Goal: Task Accomplishment & Management: Use online tool/utility

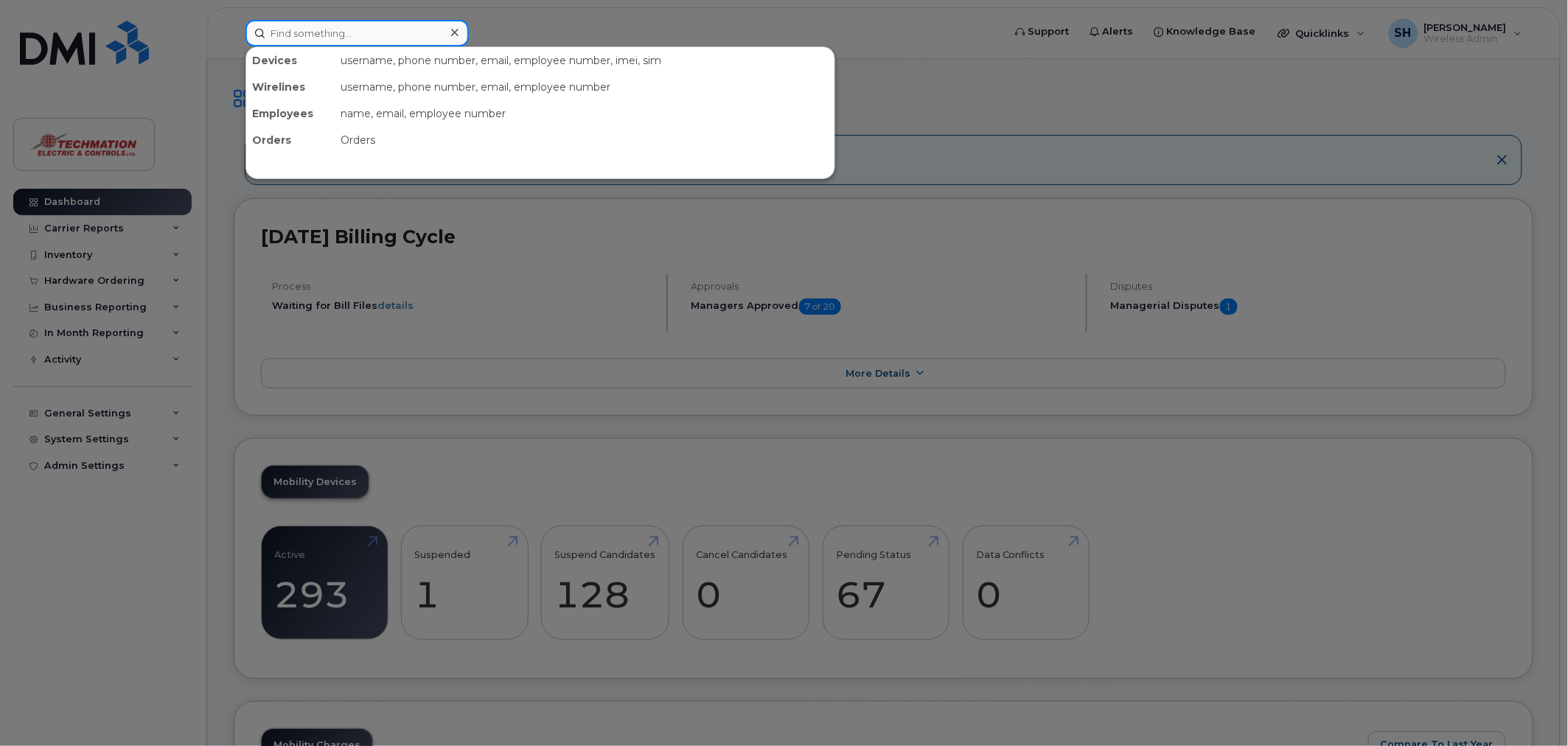
click at [350, 30] on input at bounding box center [357, 33] width 223 height 27
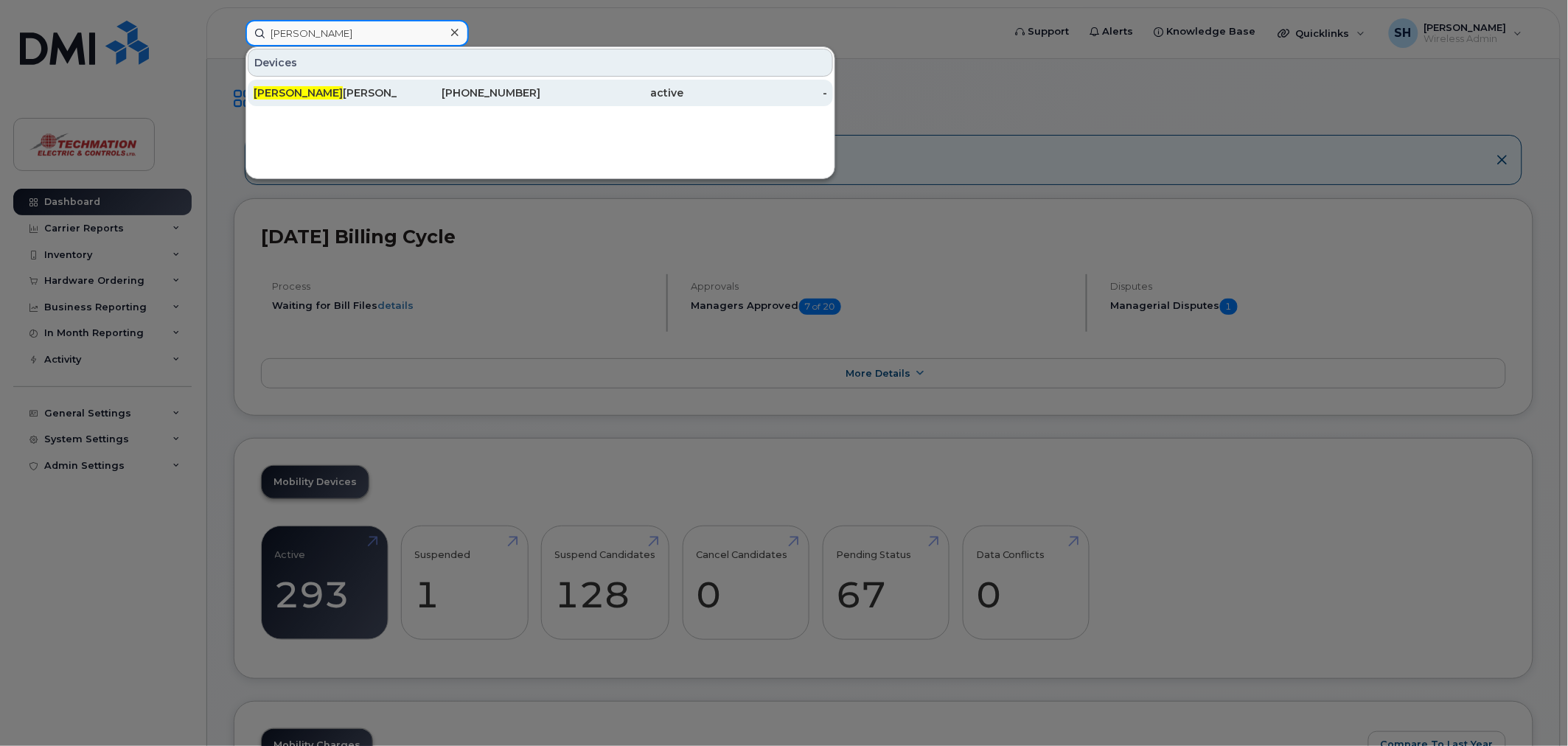
type input "trish"
click at [540, 84] on div "780-722-5457" at bounding box center [612, 93] width 144 height 27
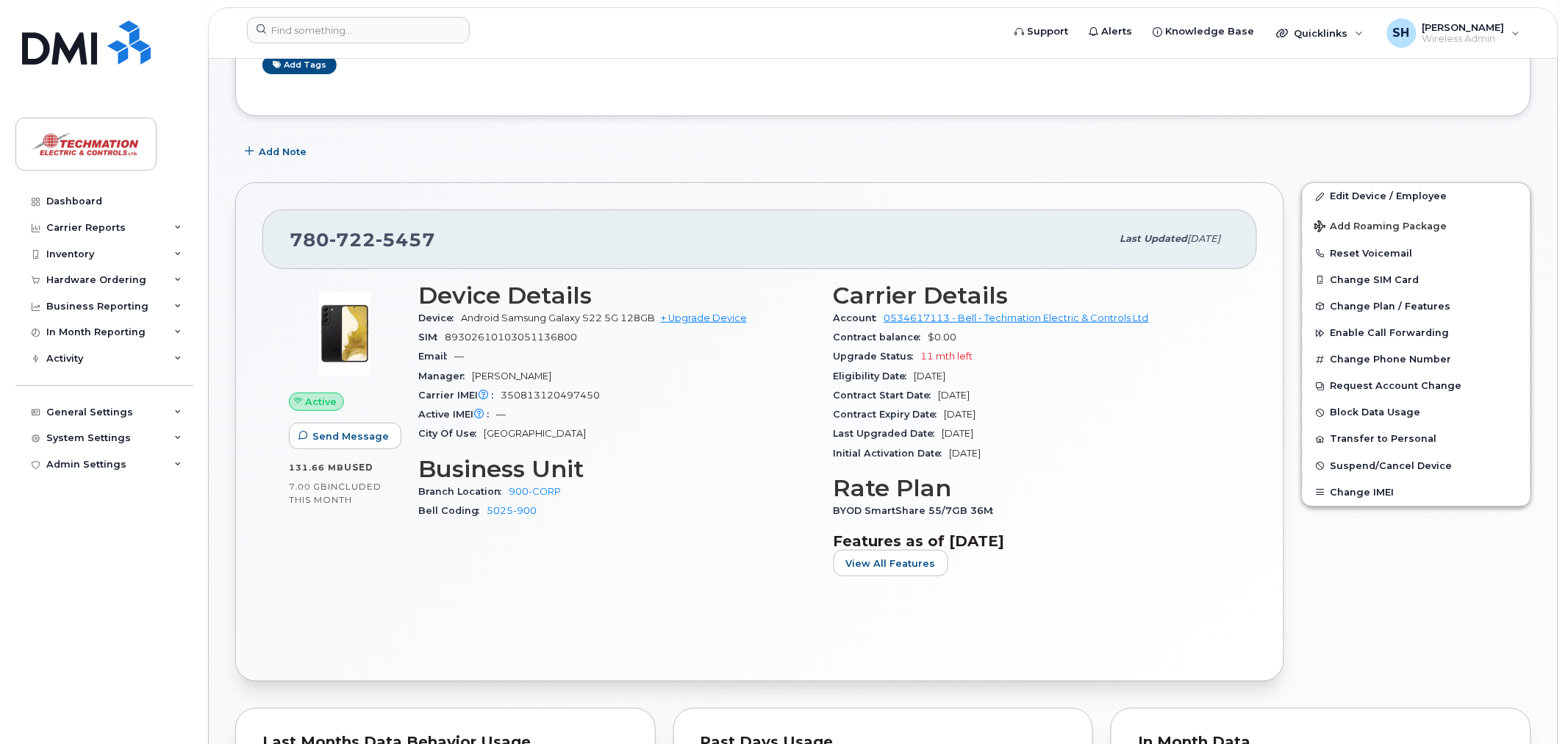
scroll to position [163, 0]
click at [1368, 228] on span "Add Roaming Package" at bounding box center [1379, 226] width 133 height 14
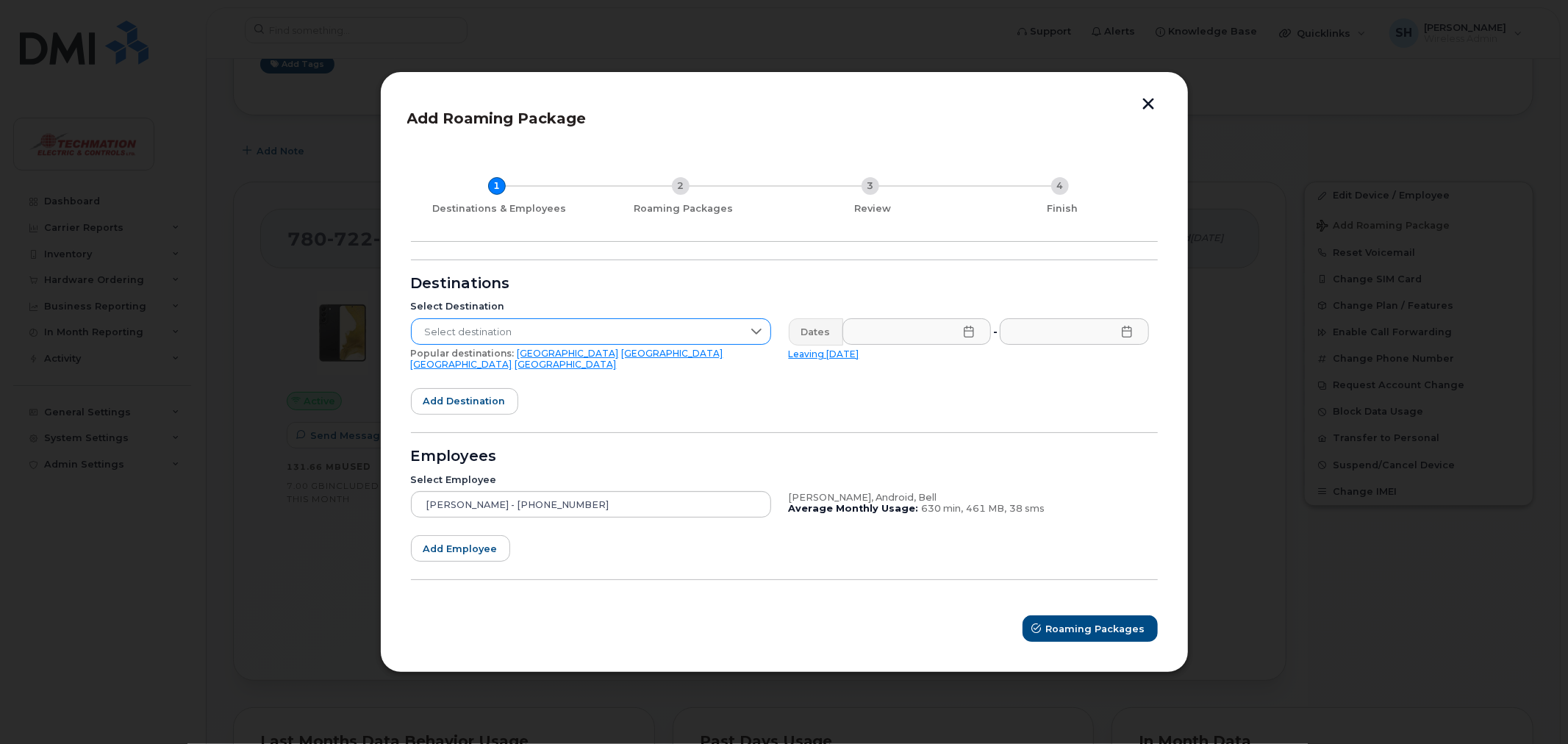
click at [534, 334] on span "Select destination" at bounding box center [576, 332] width 331 height 27
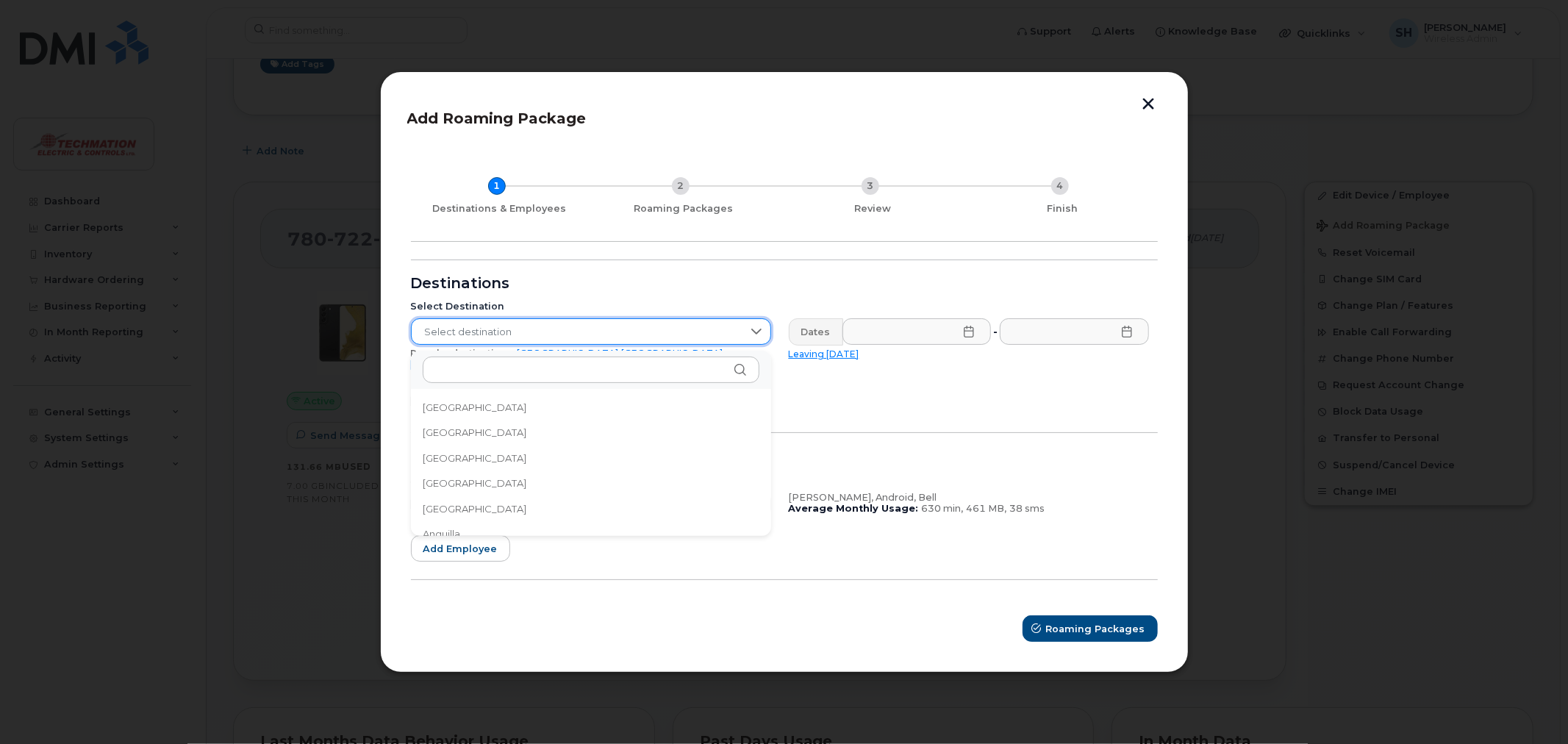
scroll to position [1382, 0]
click at [535, 334] on span "Select destination" at bounding box center [576, 332] width 331 height 27
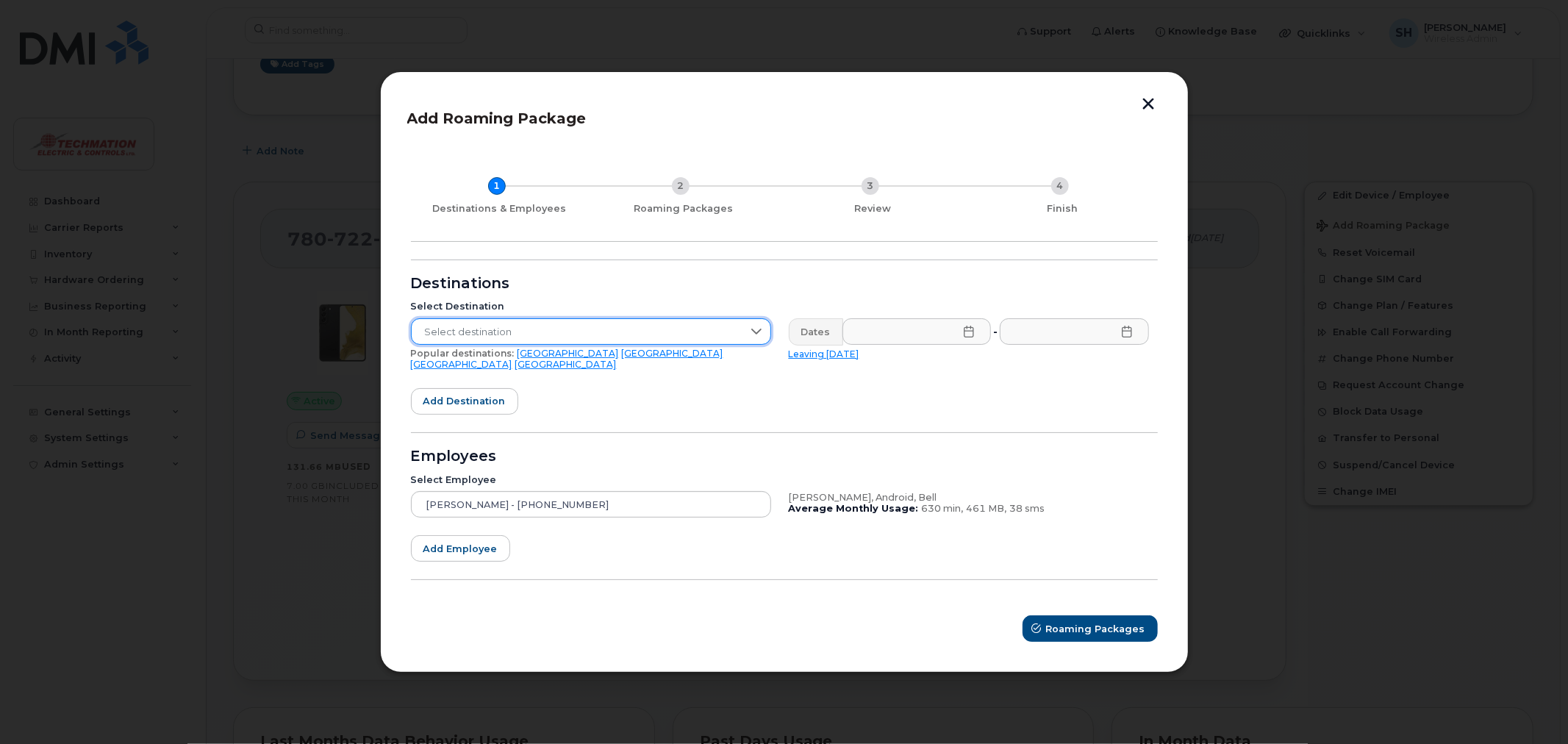
click at [529, 329] on span "Select destination" at bounding box center [576, 332] width 331 height 27
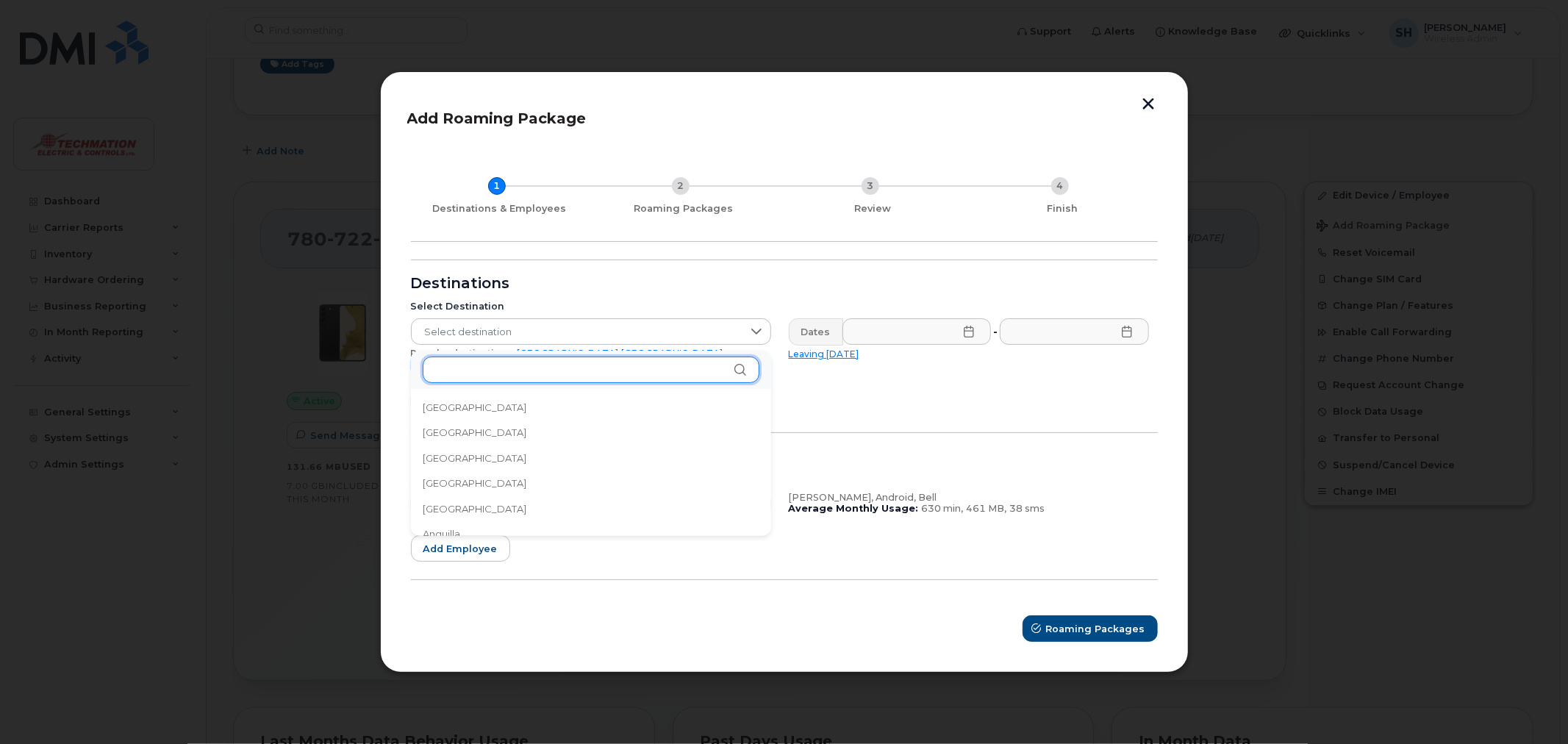
click at [533, 375] on input "text" at bounding box center [590, 370] width 336 height 27
type input "e"
type input "g"
click at [623, 334] on span "Select destination" at bounding box center [576, 332] width 331 height 27
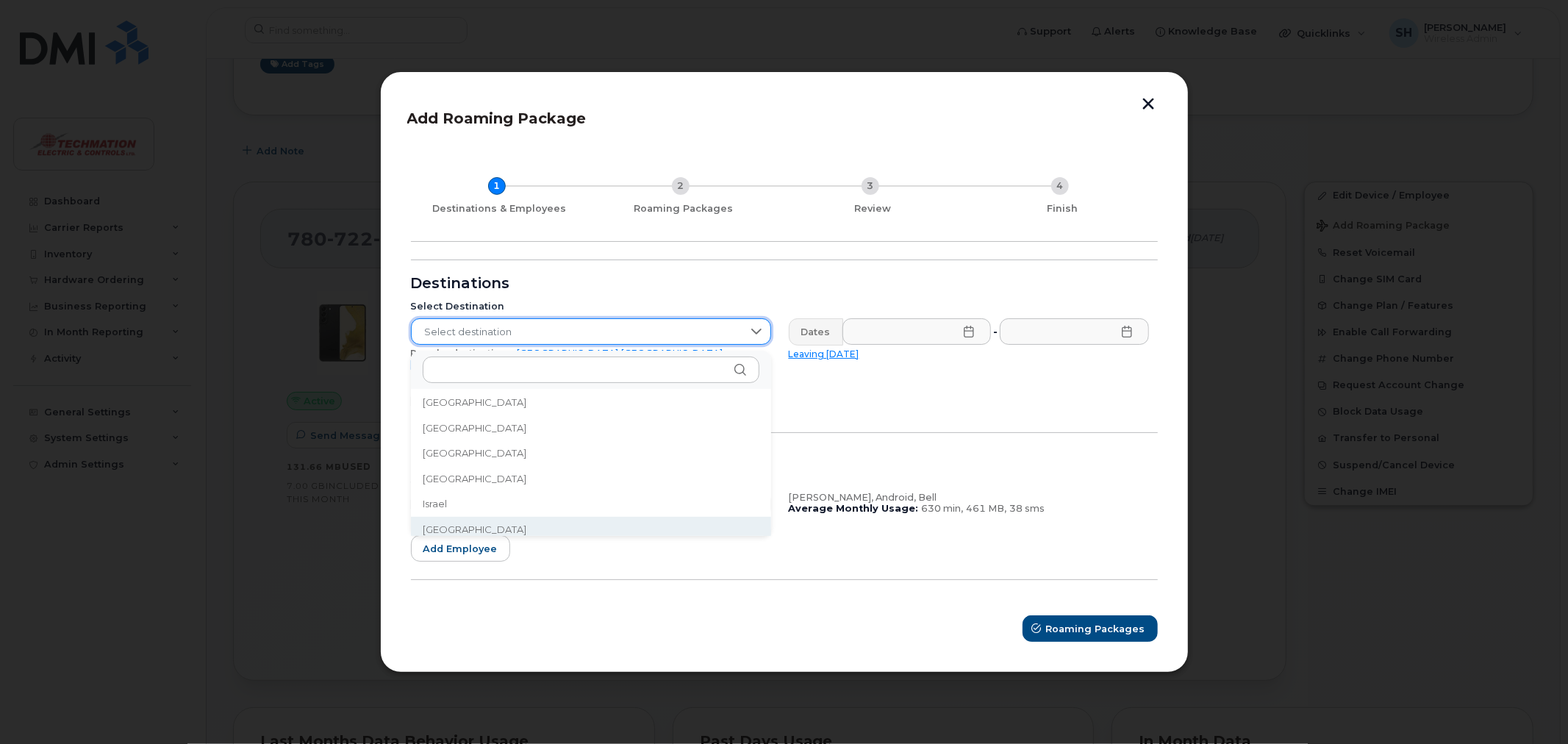
scroll to position [2296, 0]
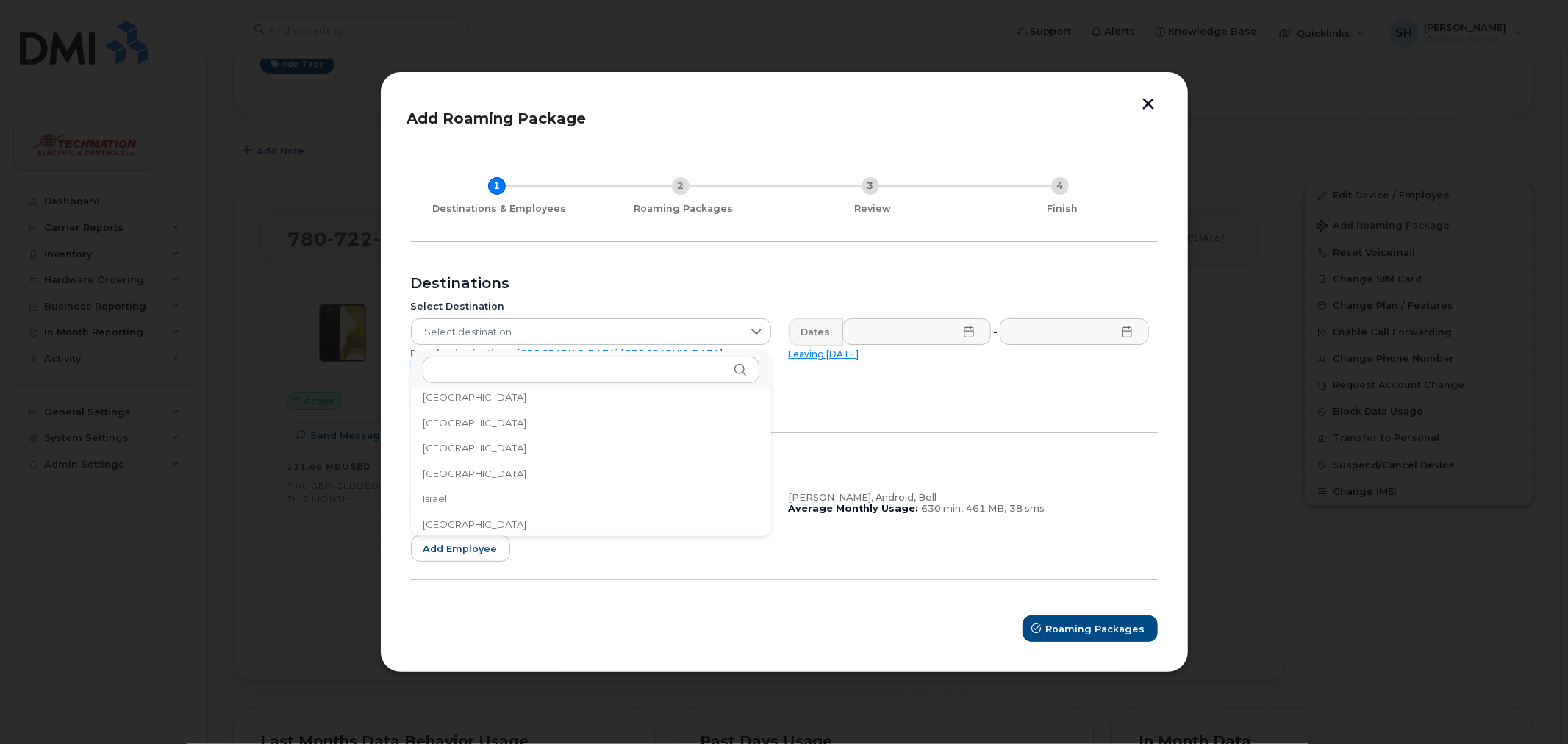
click at [451, 525] on li "[GEOGRAPHIC_DATA]" at bounding box center [590, 524] width 360 height 26
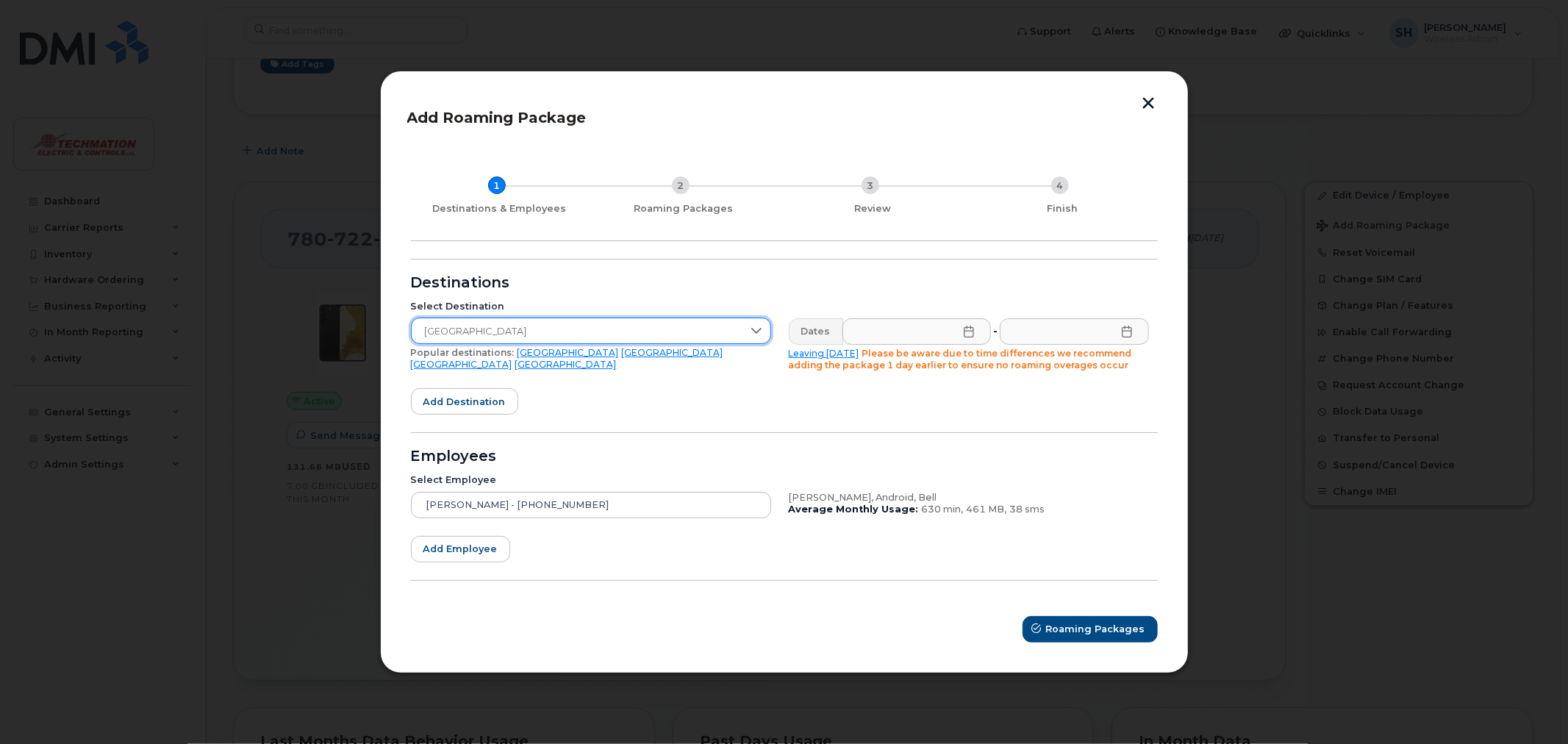
click at [966, 331] on icon at bounding box center [968, 331] width 9 height 12
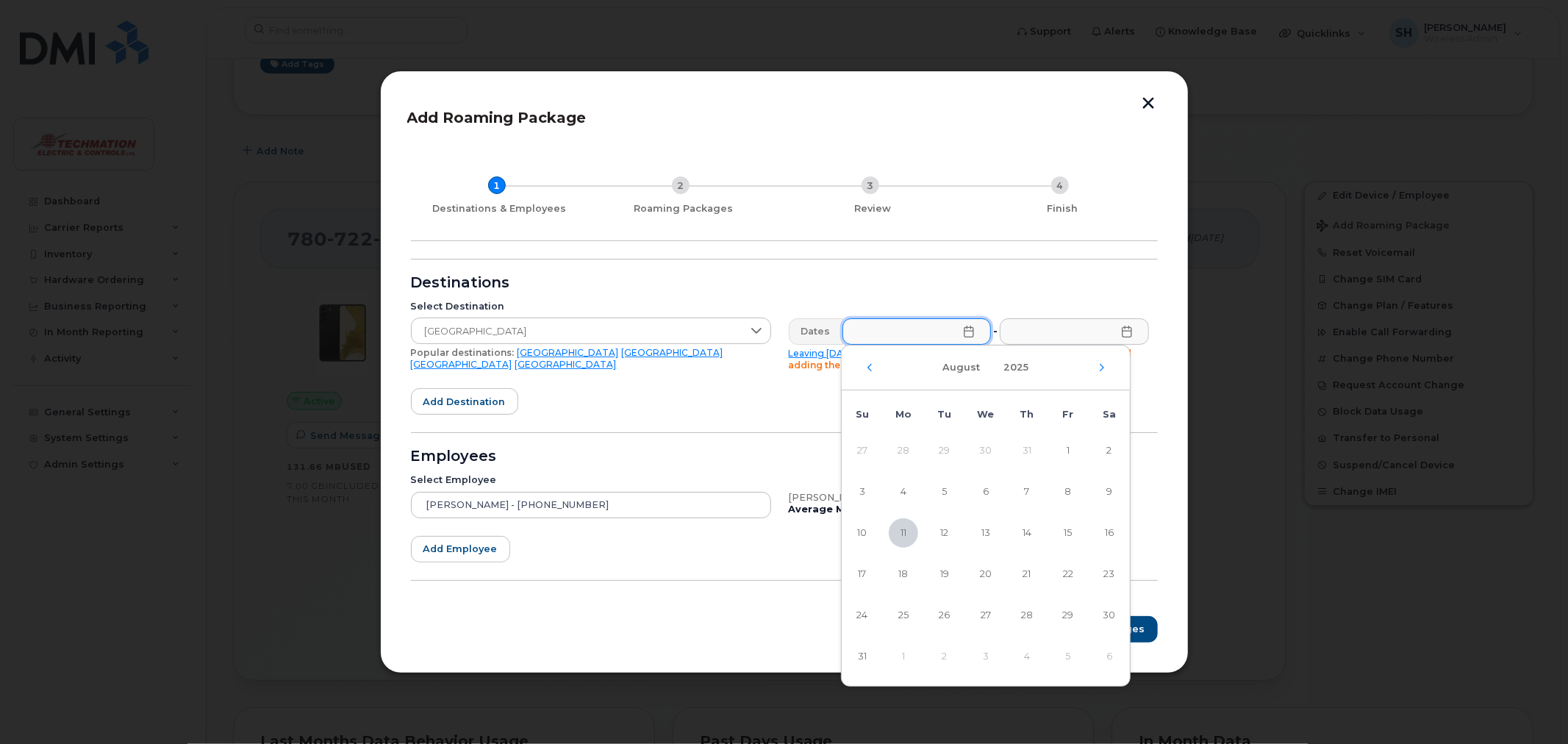
click at [1107, 369] on div "[DATE]" at bounding box center [985, 368] width 288 height 44
click at [1097, 368] on icon "Next Month" at bounding box center [1102, 367] width 9 height 12
click at [1067, 449] on span "5" at bounding box center [1069, 450] width 30 height 30
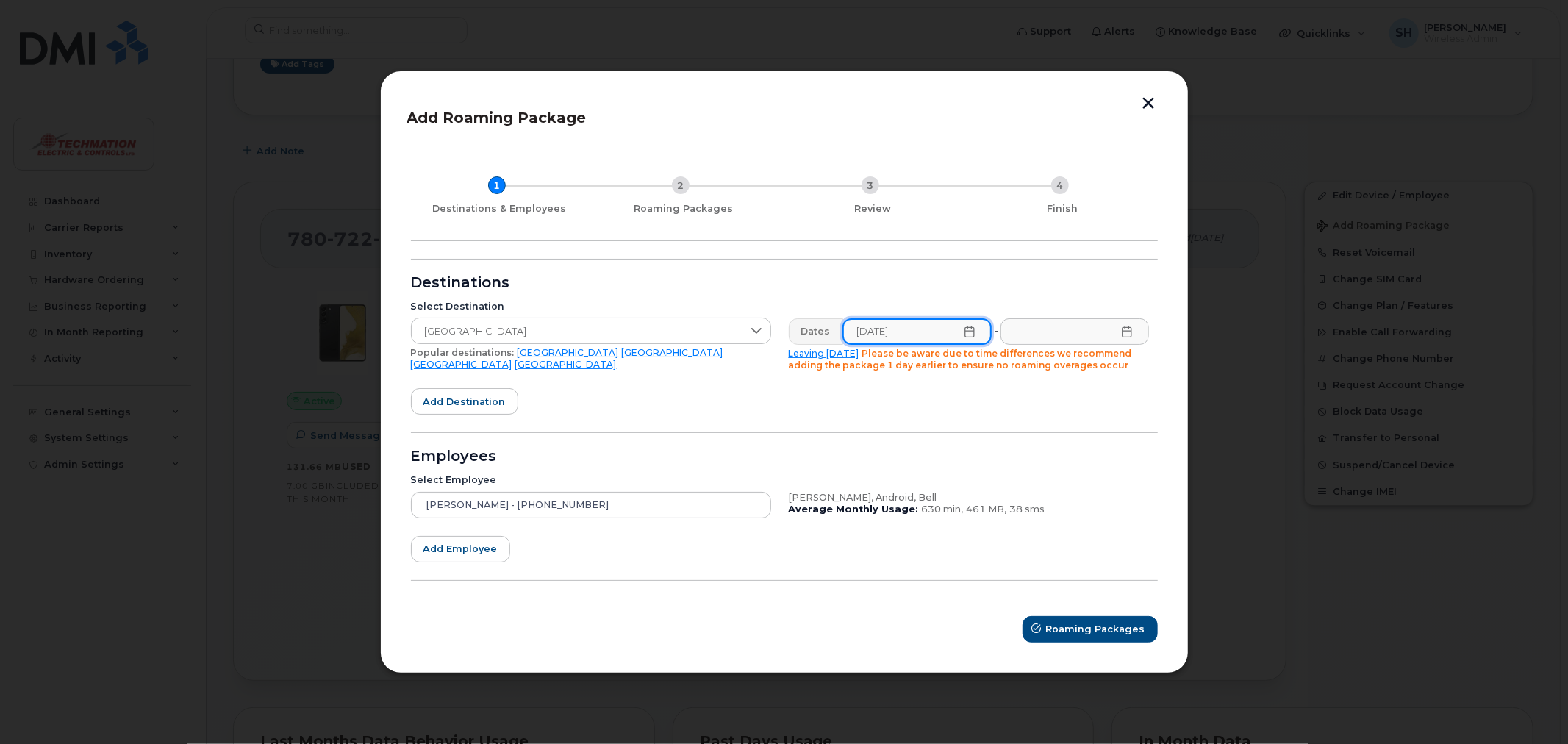
click at [968, 336] on input "[DATE]" at bounding box center [917, 331] width 149 height 27
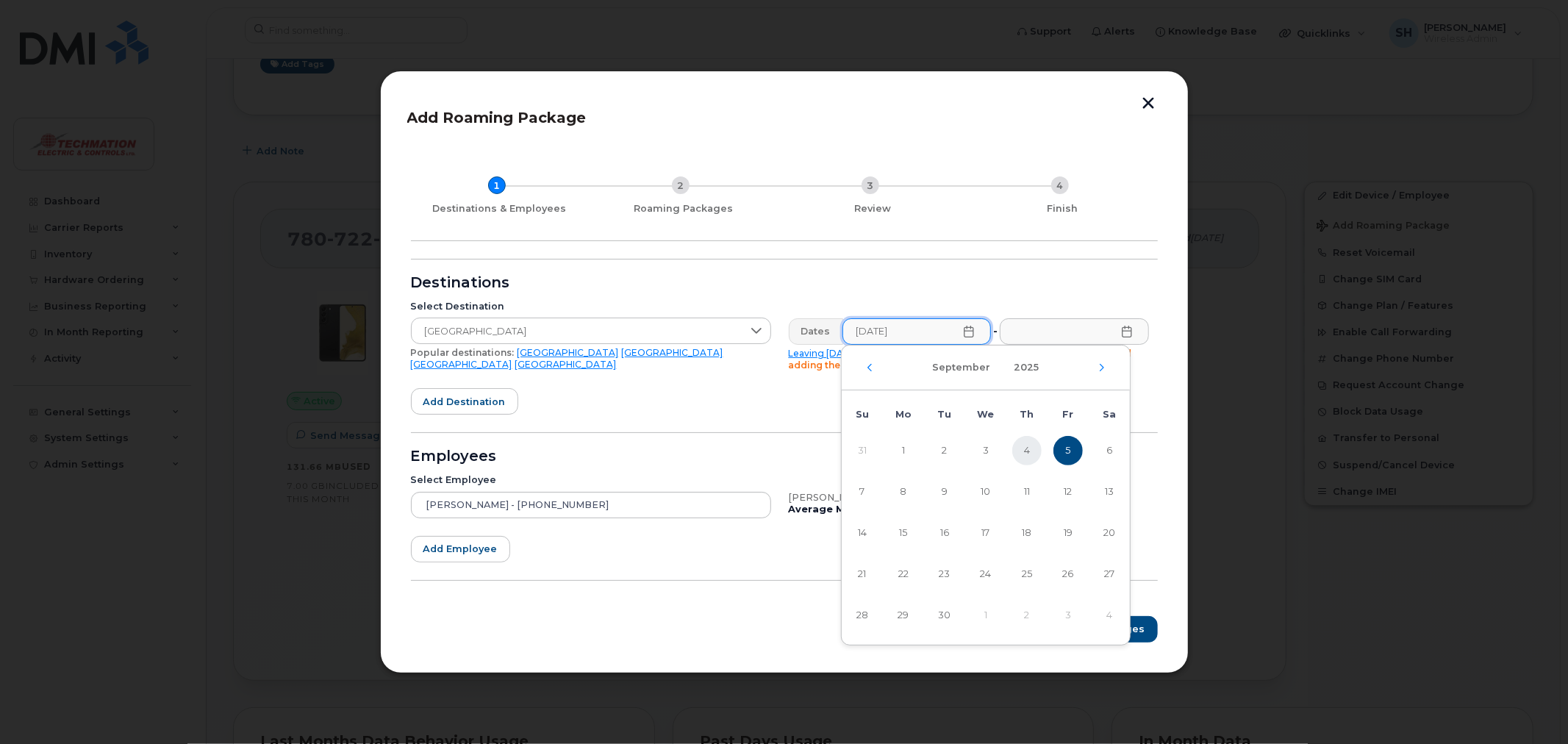
click at [1023, 444] on span "4" at bounding box center [1027, 450] width 30 height 30
type input "[DATE]"
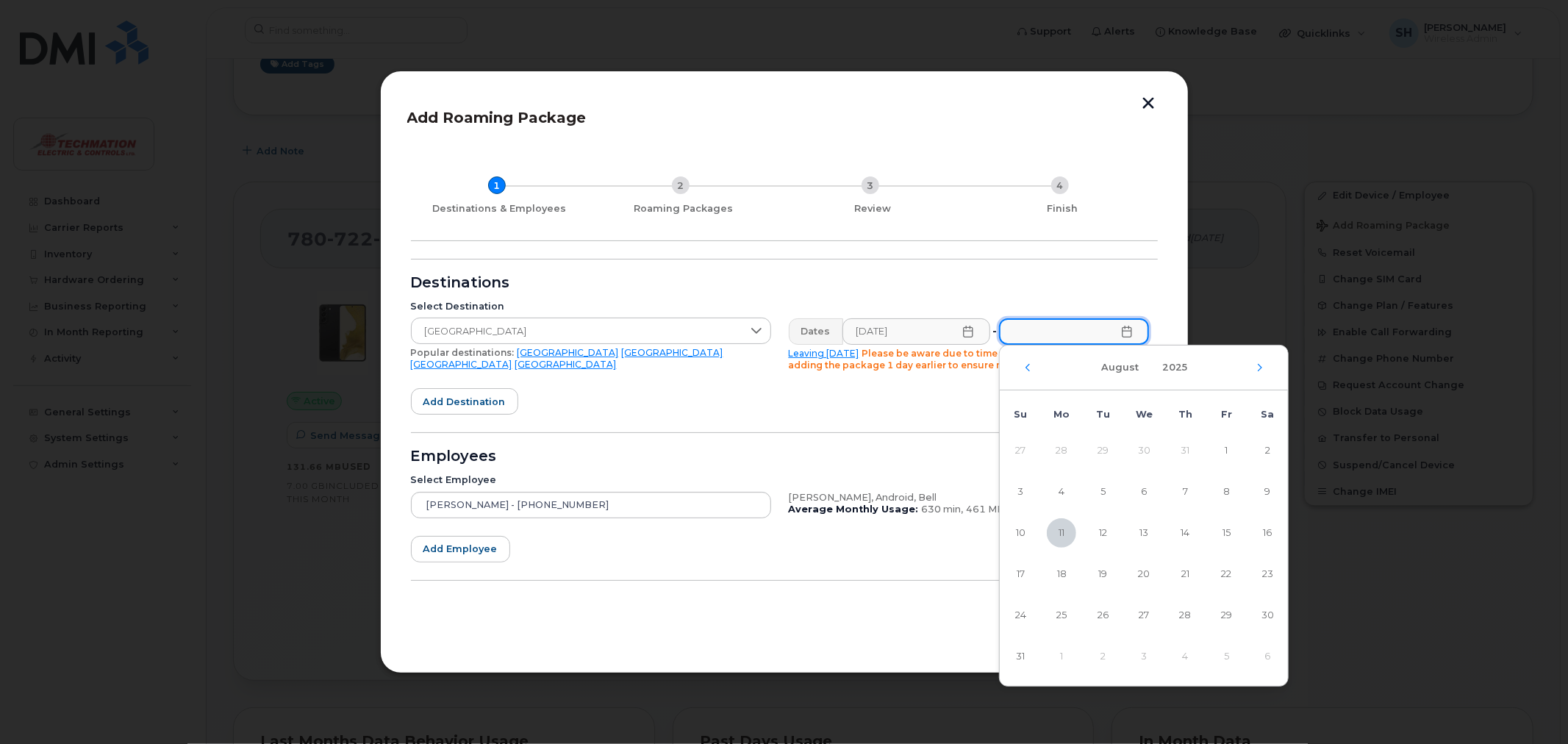
click at [1141, 326] on input "text" at bounding box center [1073, 331] width 149 height 27
click at [1258, 365] on icon "Next Month" at bounding box center [1260, 367] width 9 height 12
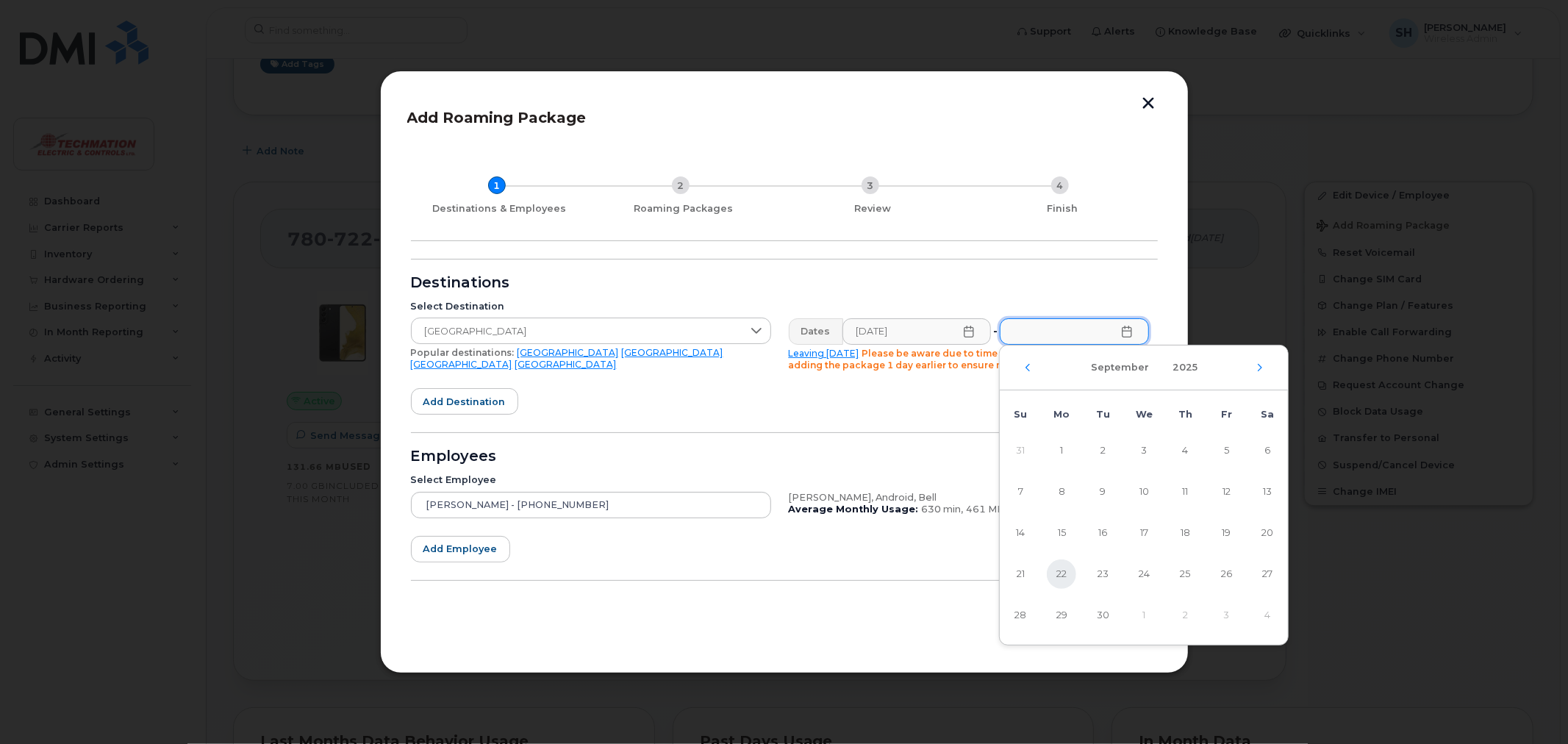
click at [1061, 574] on span "22" at bounding box center [1062, 574] width 30 height 30
type input "[DATE]"
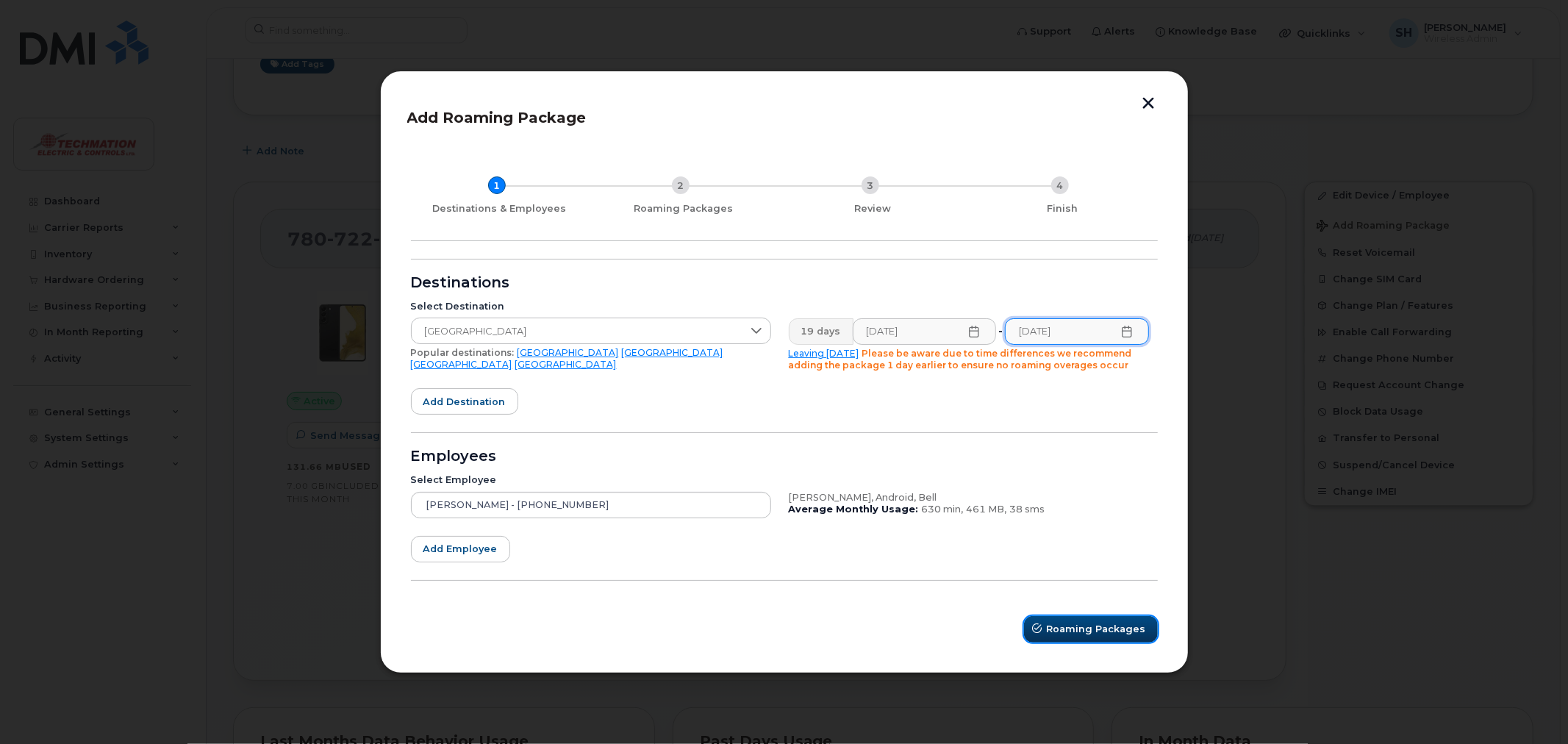
click at [1081, 630] on span "Roaming Packages" at bounding box center [1096, 628] width 99 height 14
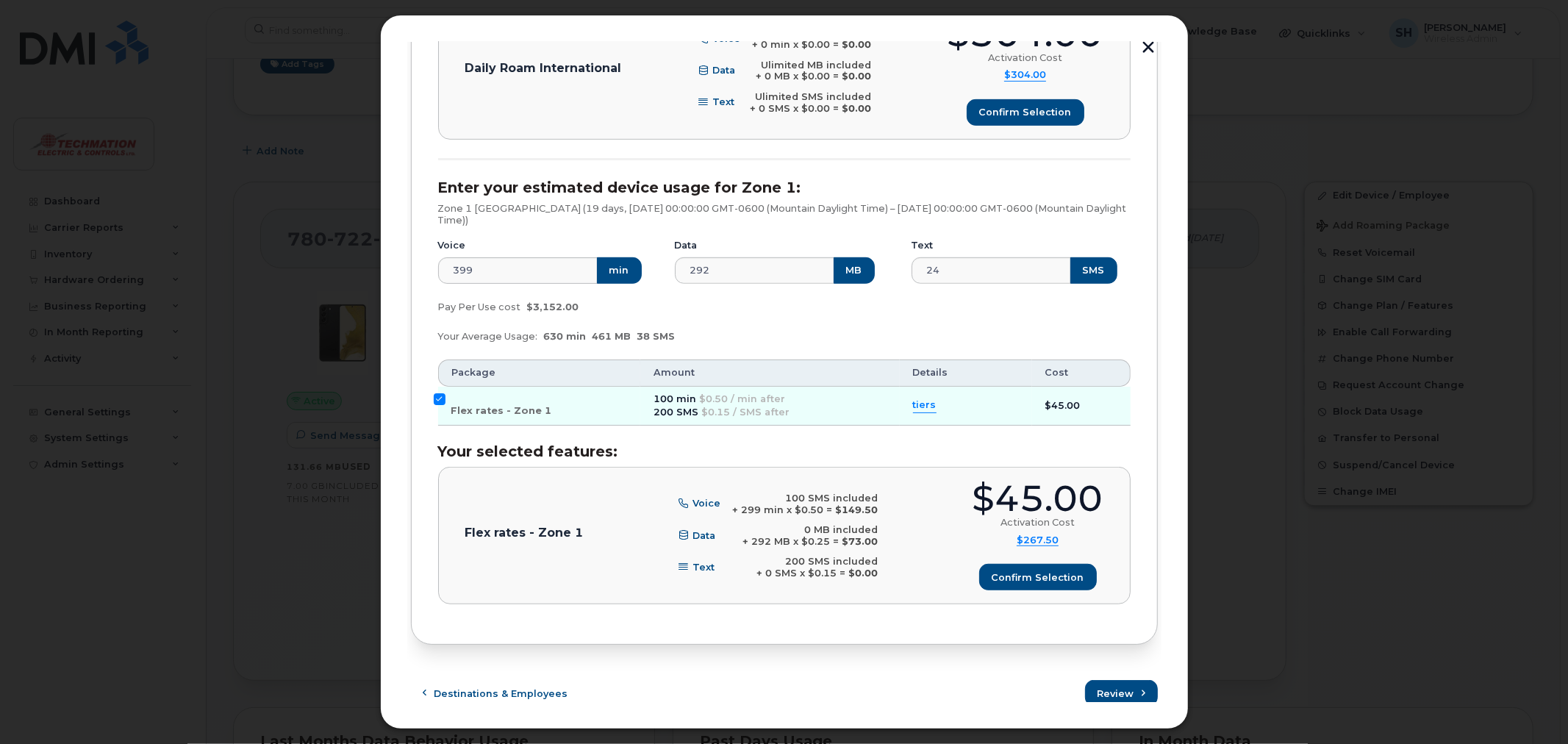
scroll to position [579, 0]
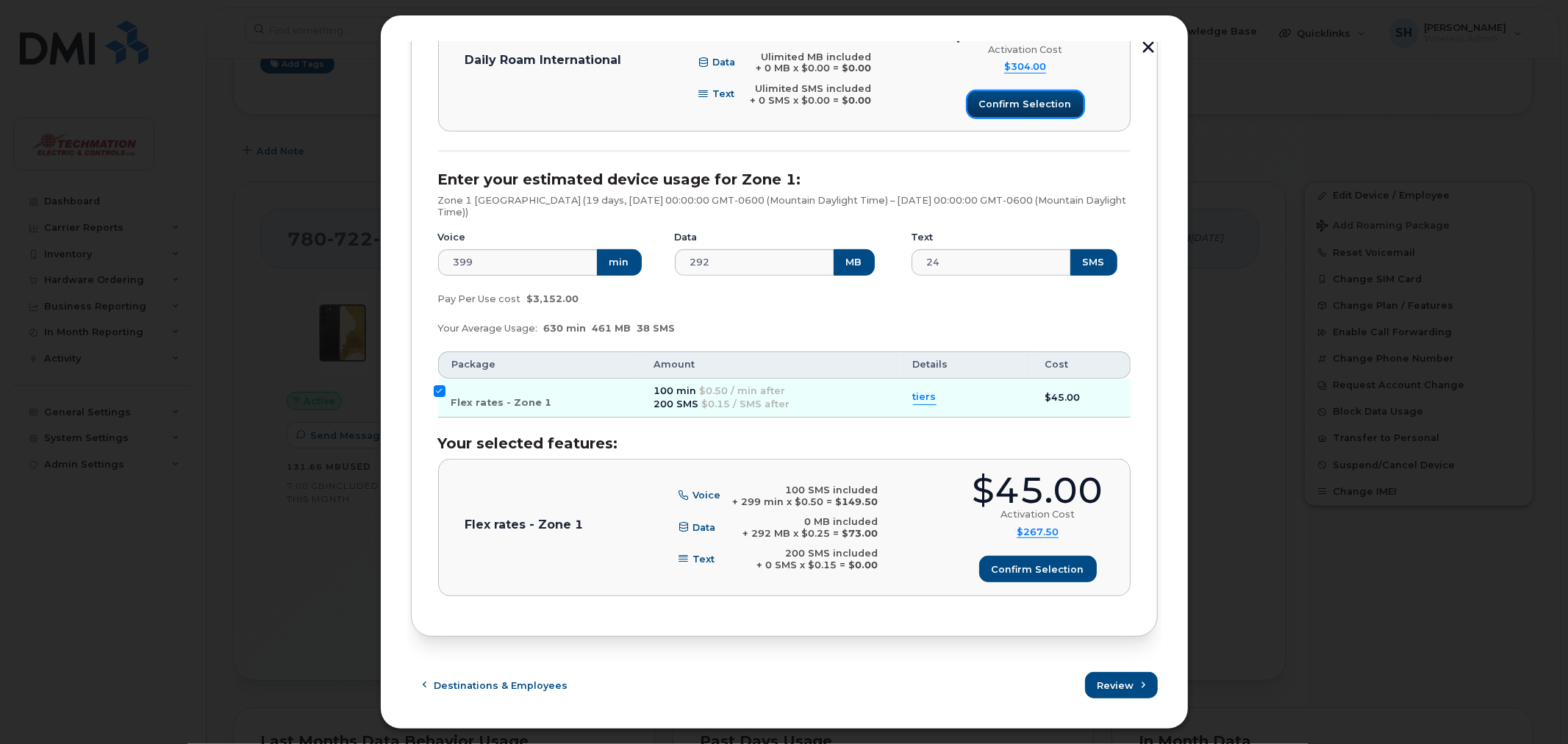
click at [986, 97] on span "Confirm selection" at bounding box center [1026, 104] width 93 height 14
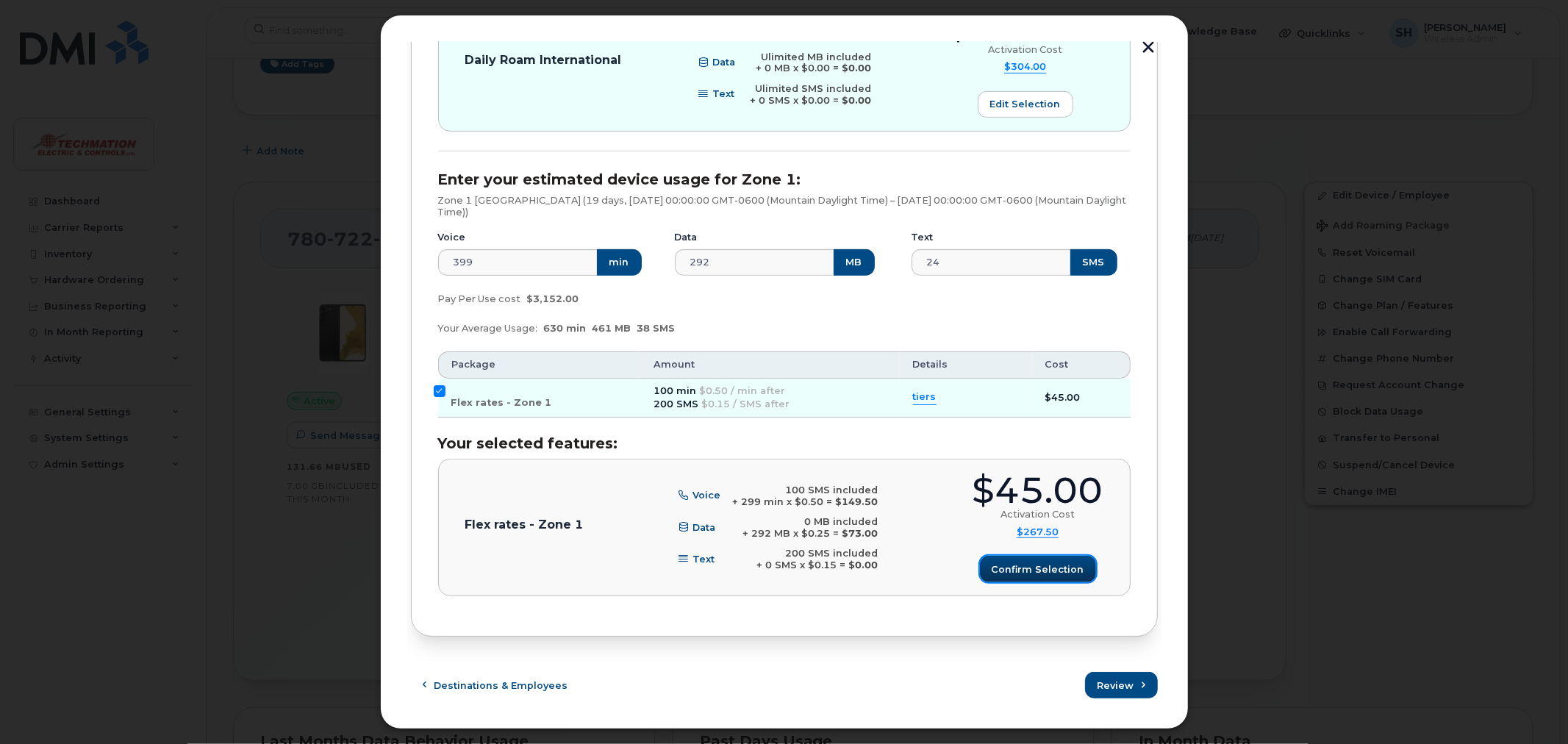
click at [1050, 570] on span "Confirm selection" at bounding box center [1038, 569] width 93 height 14
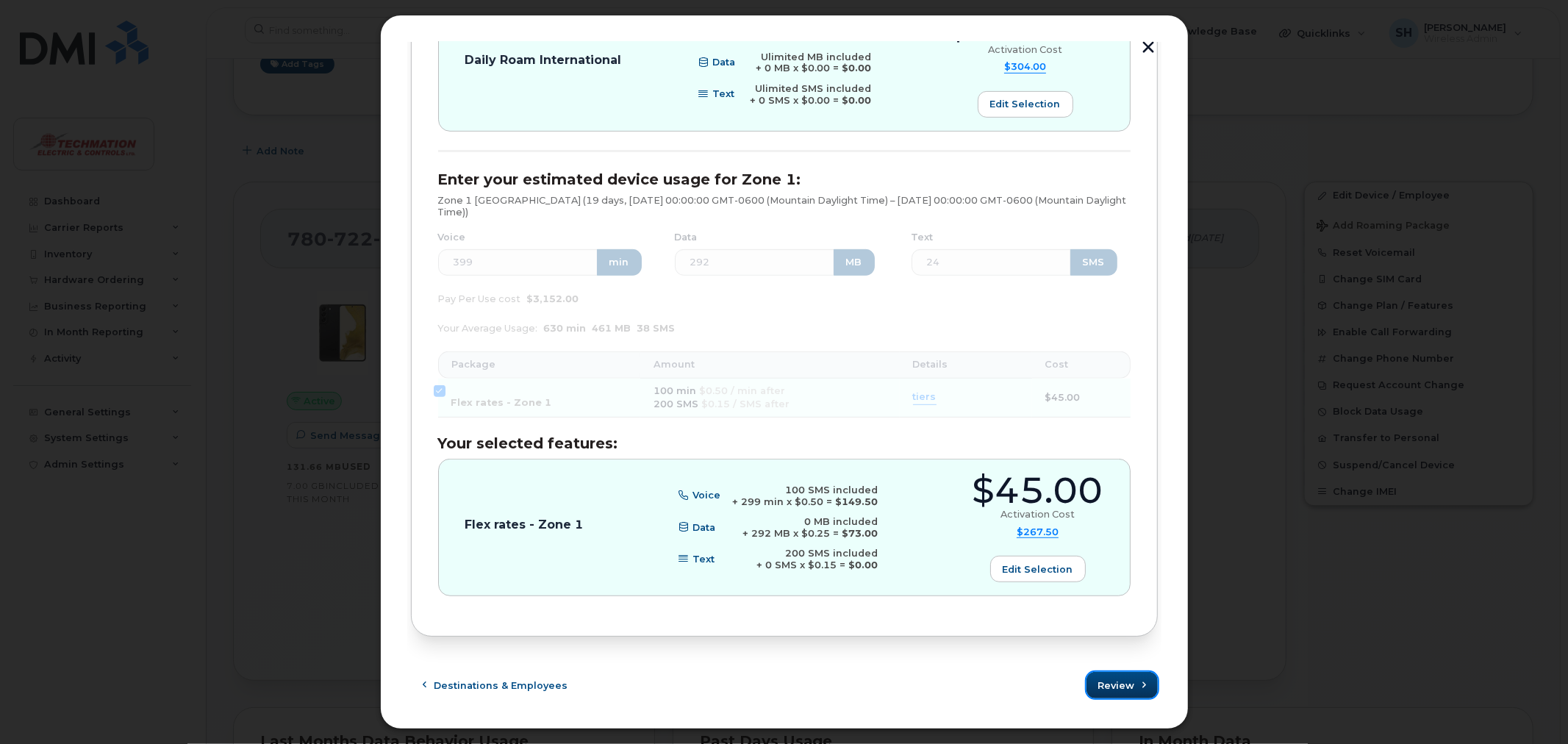
click at [1115, 689] on span "Review" at bounding box center [1117, 685] width 37 height 14
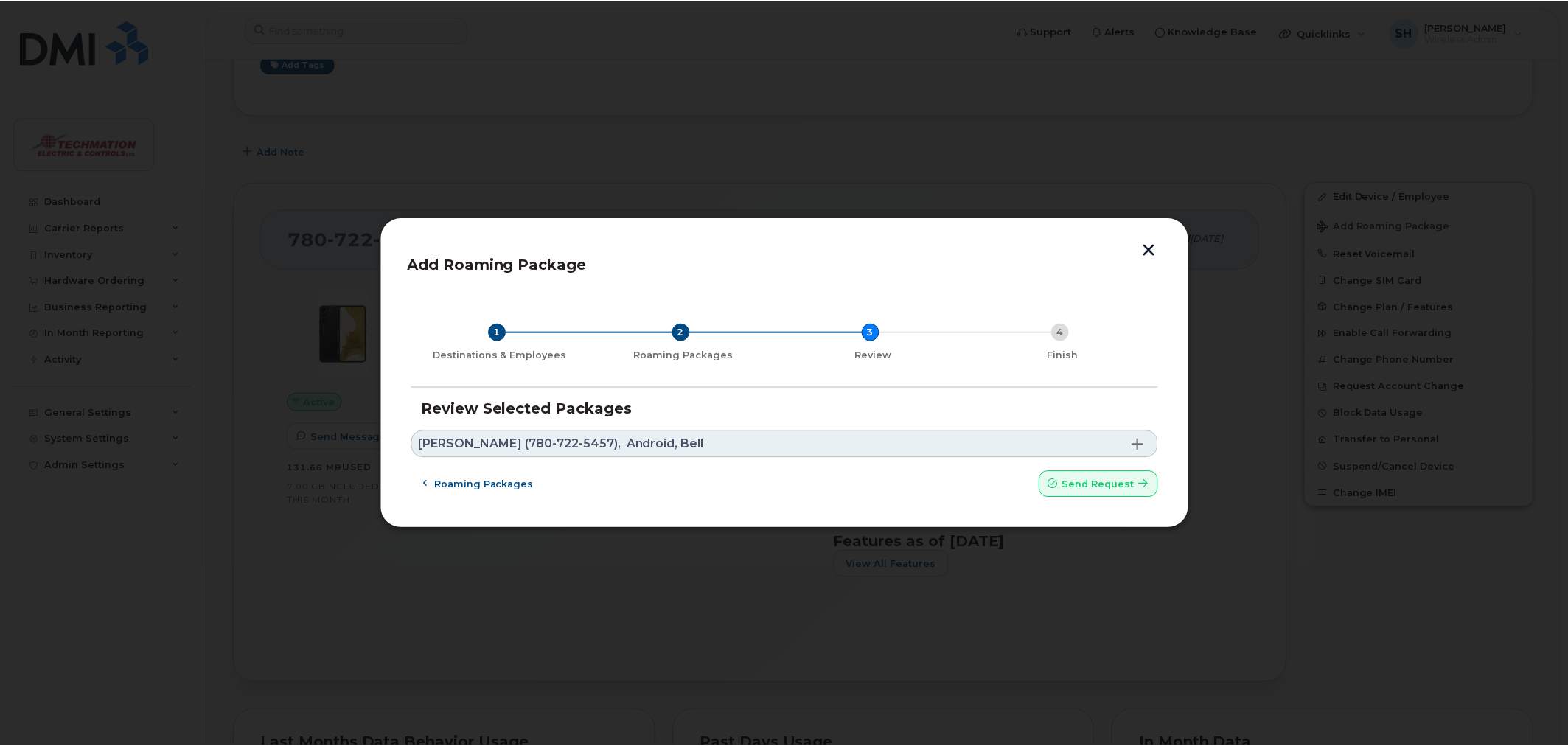
scroll to position [0, 0]
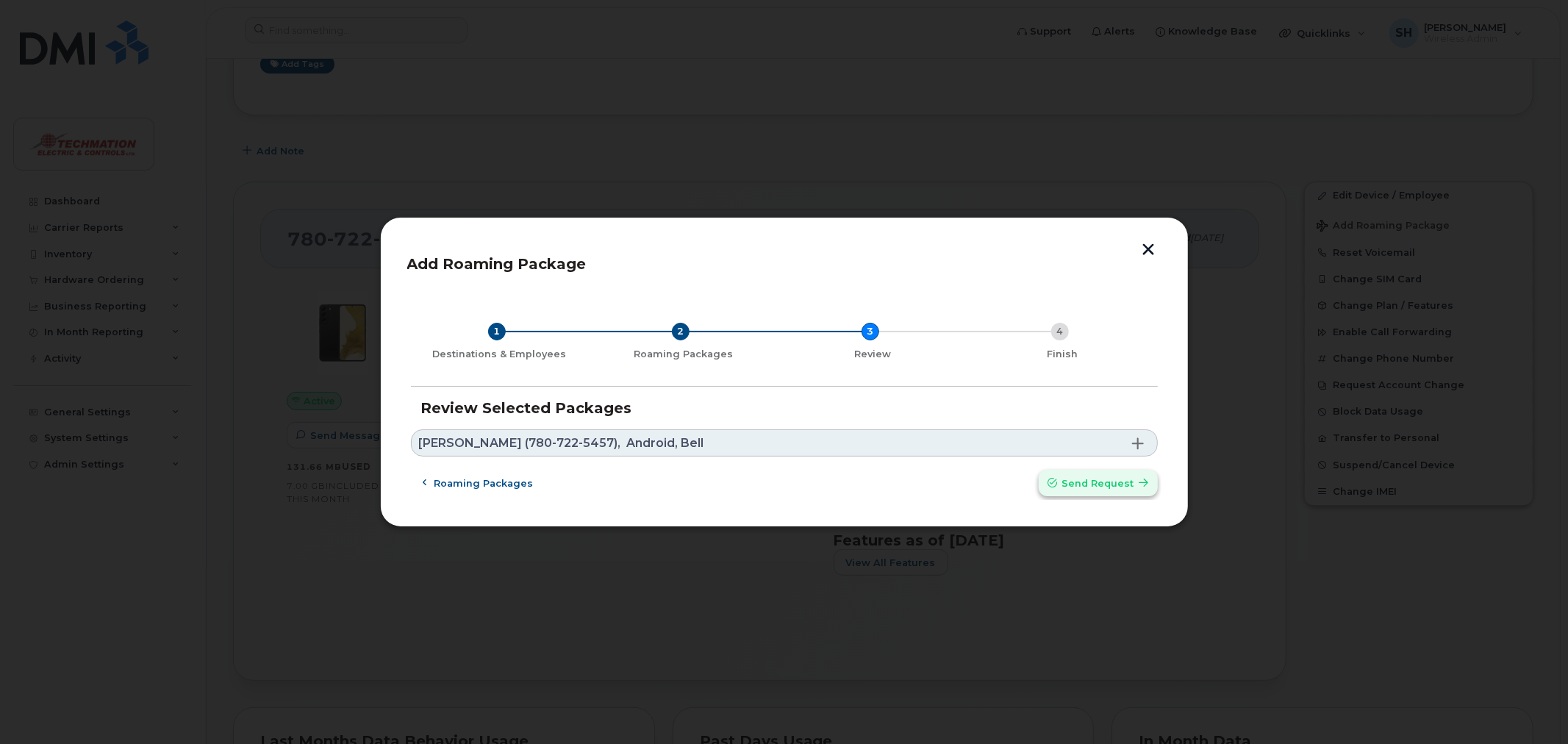
click at [1100, 480] on span "Send request" at bounding box center [1098, 483] width 72 height 14
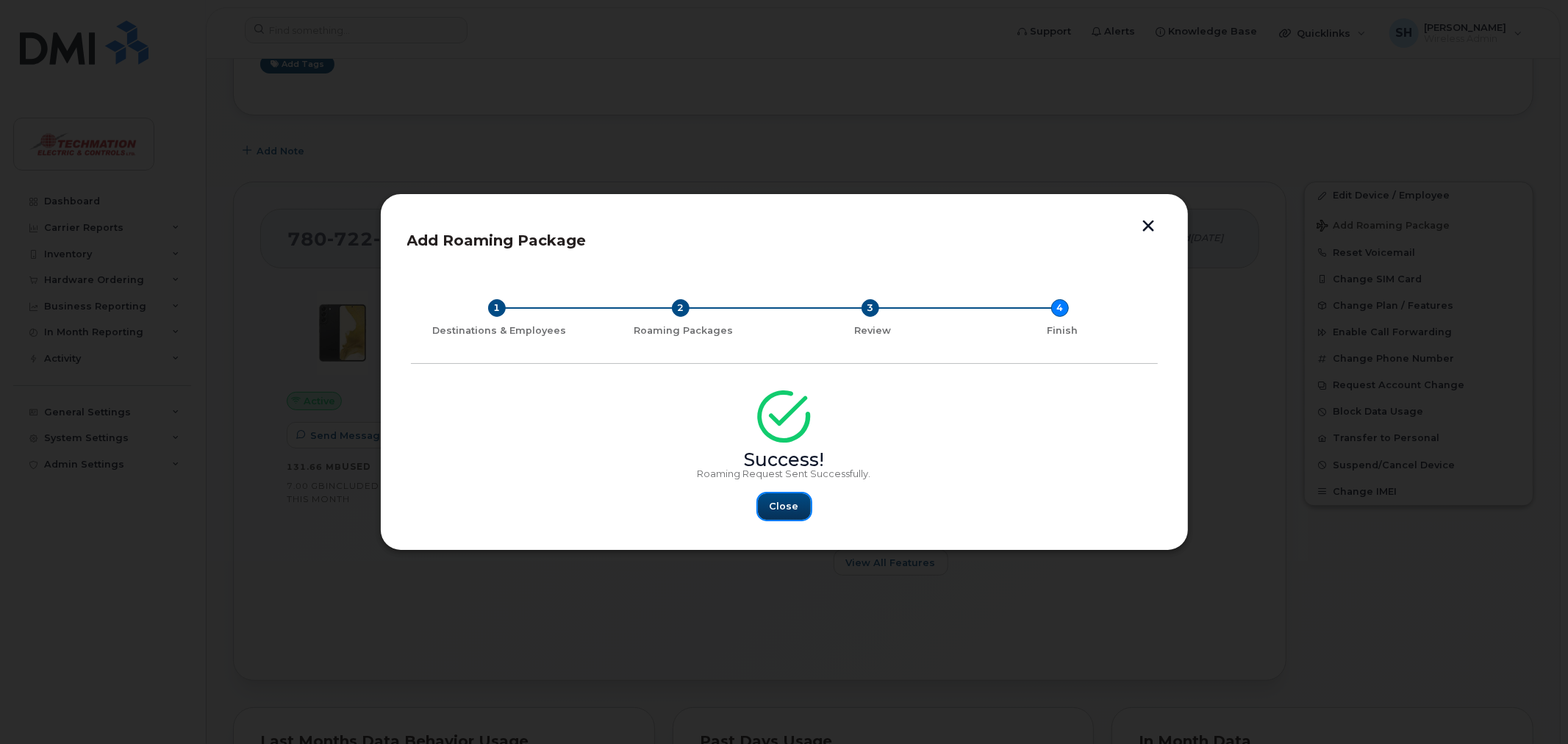
click at [777, 507] on span "Close" at bounding box center [785, 506] width 30 height 14
